Goal: Task Accomplishment & Management: Complete application form

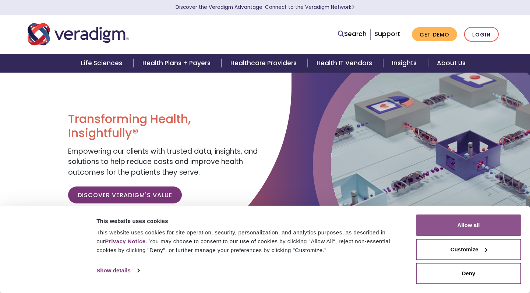
click at [453, 232] on button "Allow all" at bounding box center [468, 224] width 105 height 21
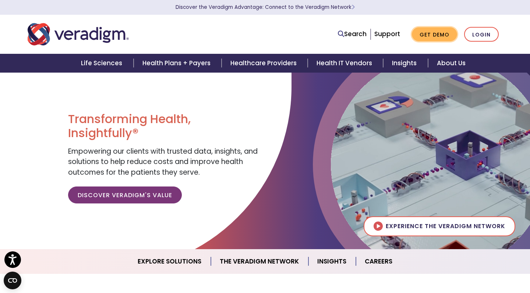
click at [438, 31] on link "Get Demo" at bounding box center [434, 34] width 45 height 14
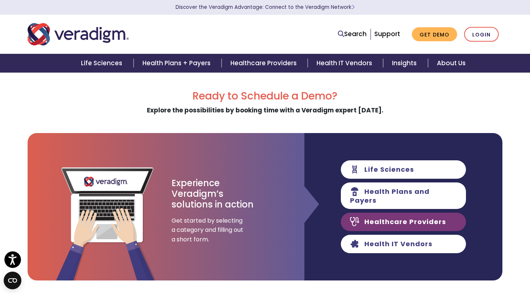
click at [400, 216] on link "Healthcare Providers" at bounding box center [403, 221] width 125 height 18
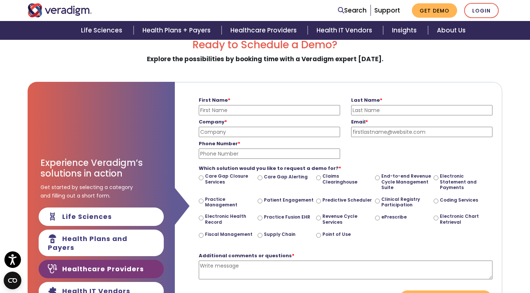
scroll to position [52, 0]
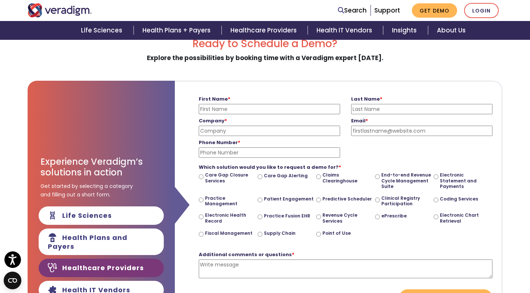
click at [214, 215] on label "Electronic Health Record" at bounding box center [230, 217] width 50 height 11
click at [204, 215] on input "Electronic Health Record" at bounding box center [201, 216] width 5 height 5
radio input "true"
click at [271, 212] on div "Practice Fusion EHR" at bounding box center [287, 220] width 59 height 17
click at [271, 213] on label "Practice Fusion EHR" at bounding box center [287, 216] width 46 height 6
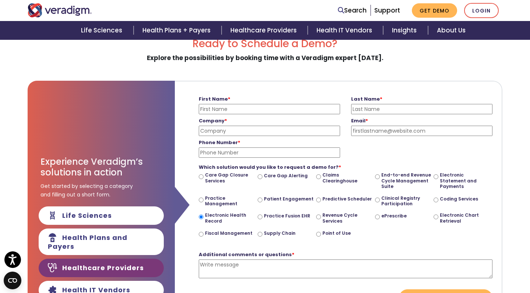
click at [262, 214] on input "Practice Fusion EHR" at bounding box center [260, 216] width 5 height 5
radio input "true"
click at [214, 218] on label "Electronic Health Record" at bounding box center [230, 217] width 50 height 11
click at [204, 218] on input "Electronic Health Record" at bounding box center [201, 216] width 5 height 5
radio input "true"
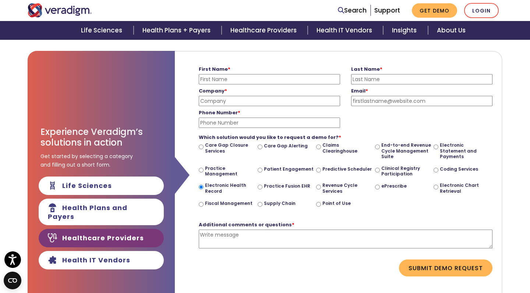
scroll to position [84, 0]
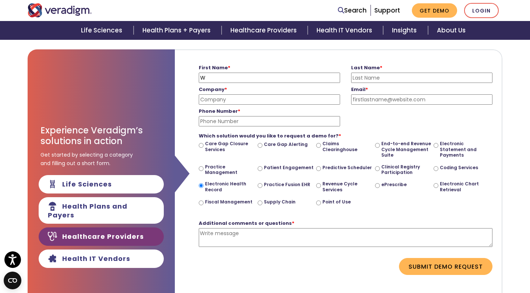
type input "Wi"
type input "William"
type input "Ca"
type input "Camilleri"
type input "Everly Medical"
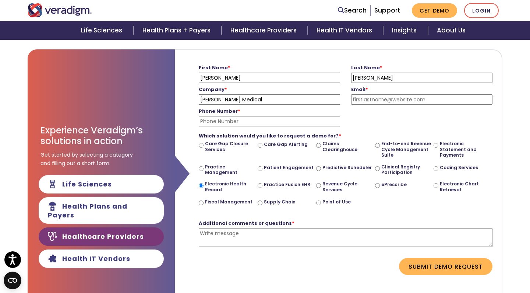
type input "camilleriwilliam@gmail.com"
click at [281, 113] on label "Phone Number *" at bounding box center [269, 111] width 141 height 8
click at [281, 116] on input "Phone Number *" at bounding box center [269, 121] width 141 height 10
click at [281, 120] on input "Phone Number *" at bounding box center [269, 121] width 141 height 10
type input "0035699054015"
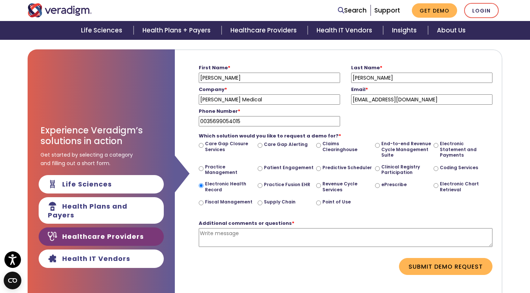
click at [272, 227] on div "Additional comments or questions * Please enter a message" at bounding box center [346, 235] width 294 height 44
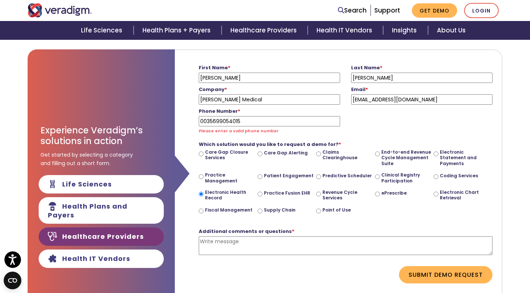
paste textarea "Allscripts / Veradigm"
type textarea "Allscripts / Veradigm"
drag, startPoint x: 334, startPoint y: 245, endPoint x: 187, endPoint y: 237, distance: 147.4
click at [187, 237] on form "First Name * William Please enter your first name Last Name * Camilleri Please …" at bounding box center [338, 172] width 316 height 244
paste textarea "Good morning We are a start up clinic based on the island of malta and are look…"
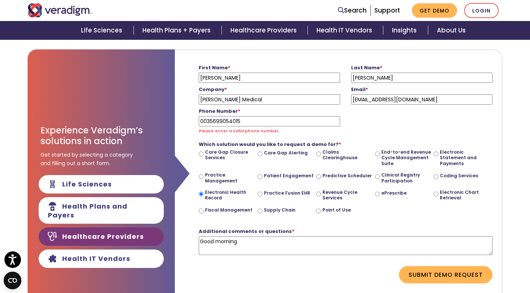
scroll to position [56, 0]
type textarea "Good morning We are a start up clinic based on the island of malta and are look…"
click at [420, 276] on button "Submit Demo Request" at bounding box center [445, 274] width 93 height 17
click at [206, 121] on input "0035699054015" at bounding box center [269, 121] width 141 height 10
type input "+35699054015"
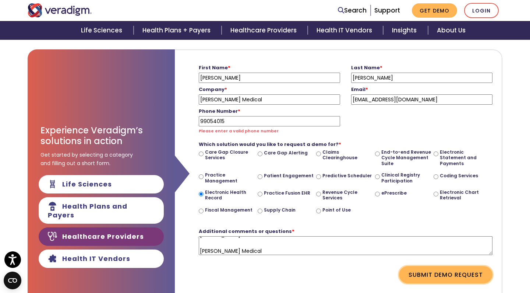
click at [425, 276] on button "Submit Demo Request" at bounding box center [445, 274] width 93 height 17
drag, startPoint x: 229, startPoint y: 118, endPoint x: 183, endPoint y: 117, distance: 46.7
click at [183, 117] on form "First Name * William Please enter your first name Last Name * Camilleri Please …" at bounding box center [338, 172] width 316 height 244
type input "0035699054015"
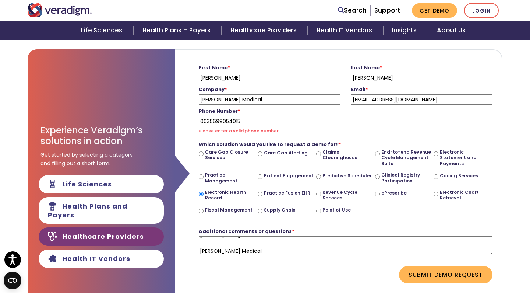
click at [249, 152] on label "Care Gap Closure Services" at bounding box center [230, 154] width 50 height 11
click at [204, 152] on input "Care Gap Closure Services" at bounding box center [201, 153] width 5 height 5
radio input "true"
click at [423, 274] on button "Submit Demo Request" at bounding box center [445, 274] width 93 height 17
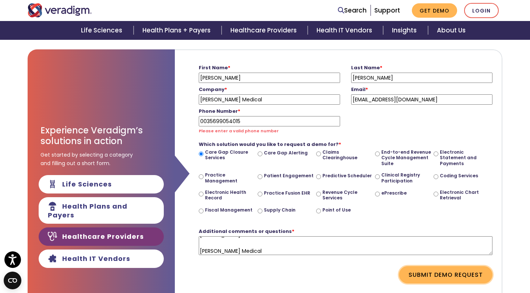
click at [423, 274] on button "Submit Demo Request" at bounding box center [445, 274] width 93 height 17
drag, startPoint x: 243, startPoint y: 119, endPoint x: 177, endPoint y: 117, distance: 65.5
click at [177, 117] on div "First Name * William Please enter your first name Last Name * Camilleri Please …" at bounding box center [339, 196] width 328 height 294
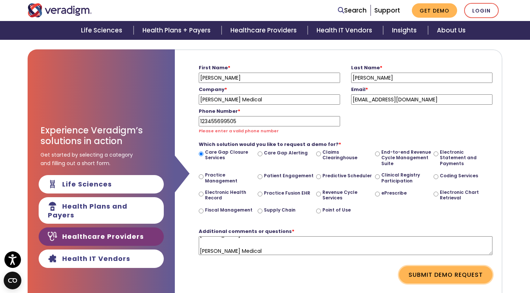
type input "123455699505"
click at [435, 273] on button "Submit Demo Request" at bounding box center [445, 274] width 93 height 17
drag, startPoint x: 251, startPoint y: 117, endPoint x: 153, endPoint y: 110, distance: 98.5
click at [153, 111] on div "Experience Veradigm’s solutions in action Get started by selecting a category a…" at bounding box center [265, 196] width 475 height 294
type input "0035699054015"
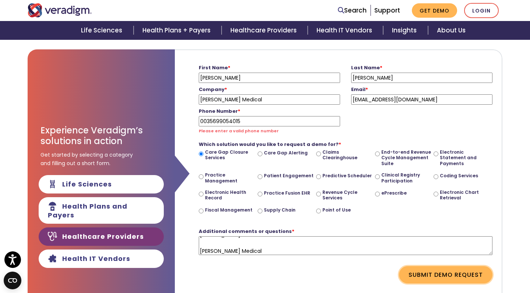
click at [420, 271] on button "Submit Demo Request" at bounding box center [445, 274] width 93 height 17
